Goal: Task Accomplishment & Management: Manage account settings

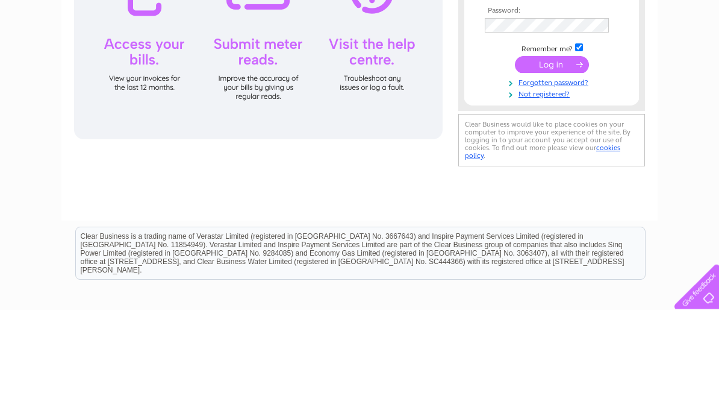
type input "sarahvr6@talktalk.net"
click at [552, 169] on input "submit" at bounding box center [552, 168] width 74 height 17
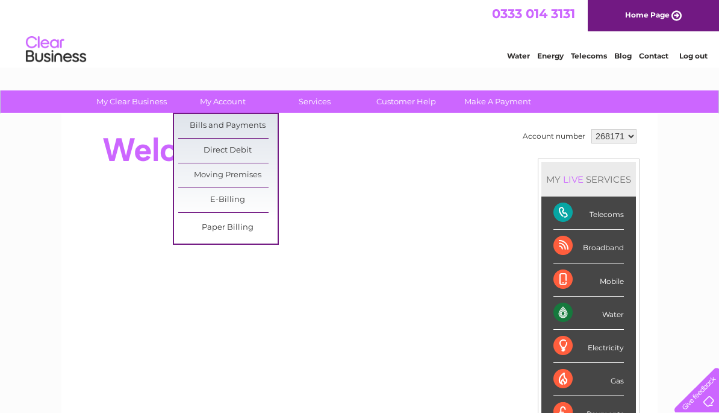
click at [243, 140] on link "Direct Debit" at bounding box center [227, 151] width 99 height 24
click at [234, 124] on link "Bills and Payments" at bounding box center [227, 126] width 99 height 24
click at [248, 125] on link "Bills and Payments" at bounding box center [227, 126] width 99 height 24
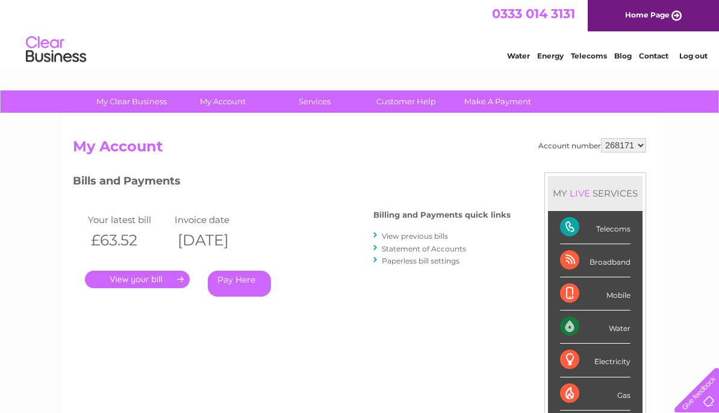
click at [445, 236] on link "View previous bills" at bounding box center [415, 235] width 66 height 9
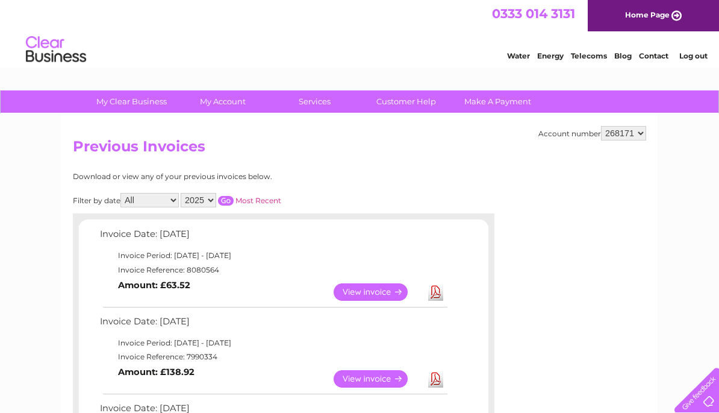
click at [384, 290] on link "View" at bounding box center [378, 291] width 89 height 17
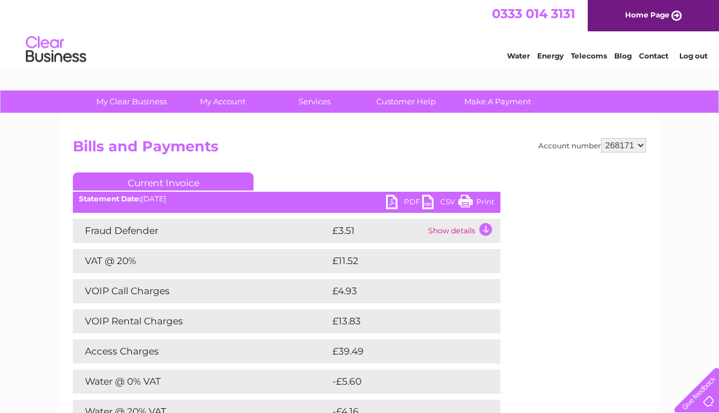
click at [393, 207] on link "PDF" at bounding box center [404, 203] width 36 height 17
